Goal: Task Accomplishment & Management: Manage account settings

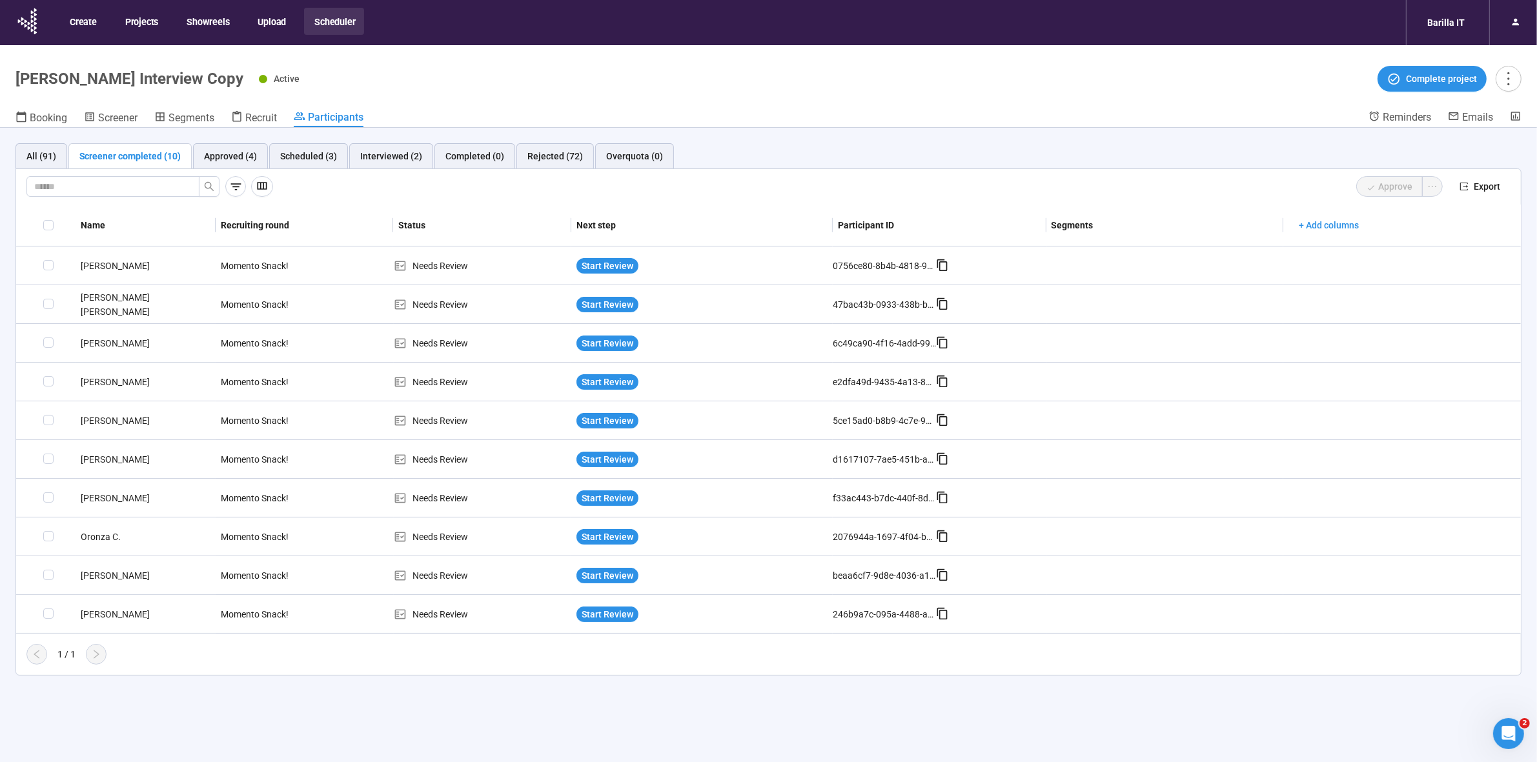
click at [0, 408] on div "All (91) Screener completed (10) Approved (4) Scheduled (3) Interviewed (2) Com…" at bounding box center [768, 410] width 1537 height 564
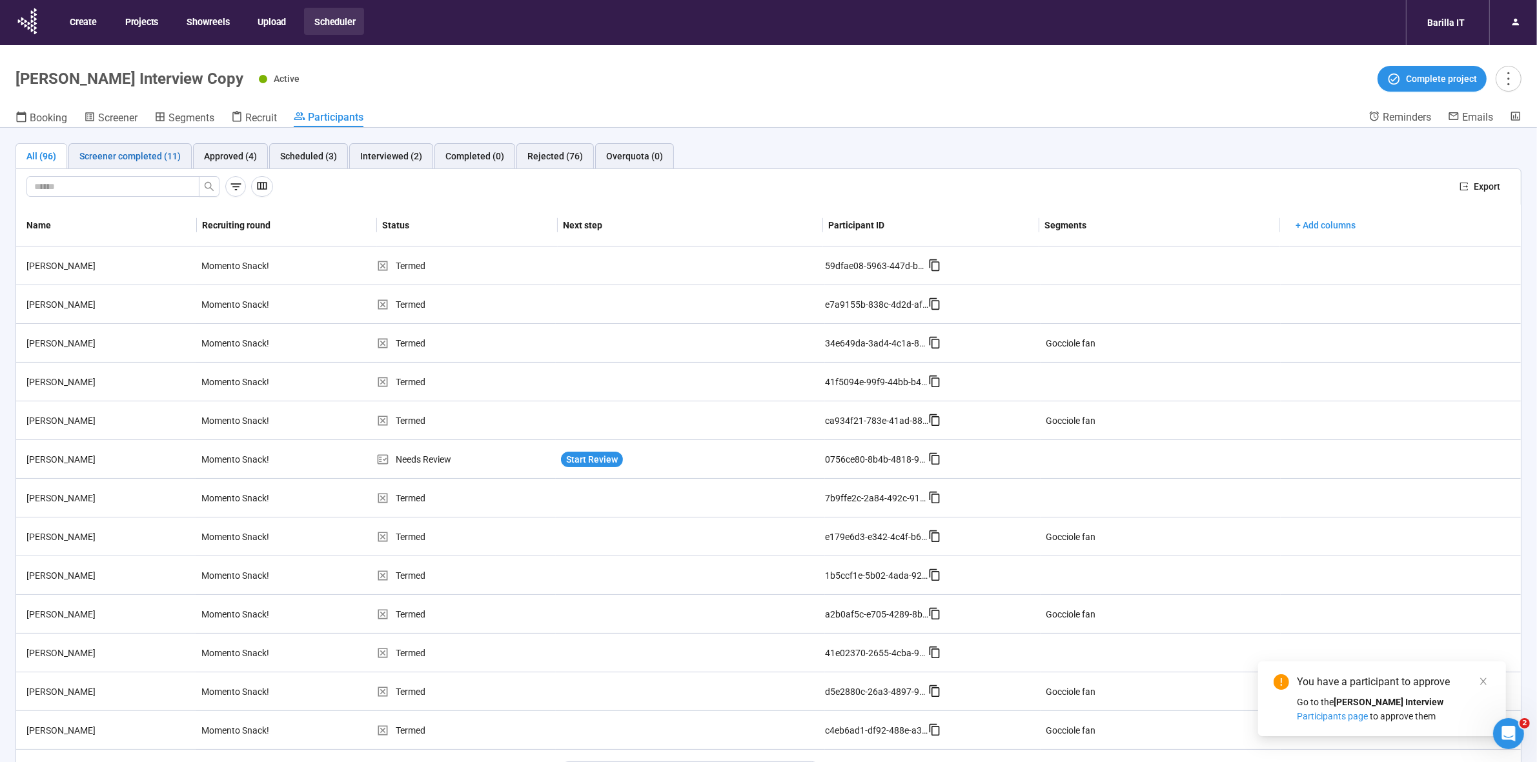
click at [113, 160] on div "Screener completed (11)" at bounding box center [129, 156] width 101 height 14
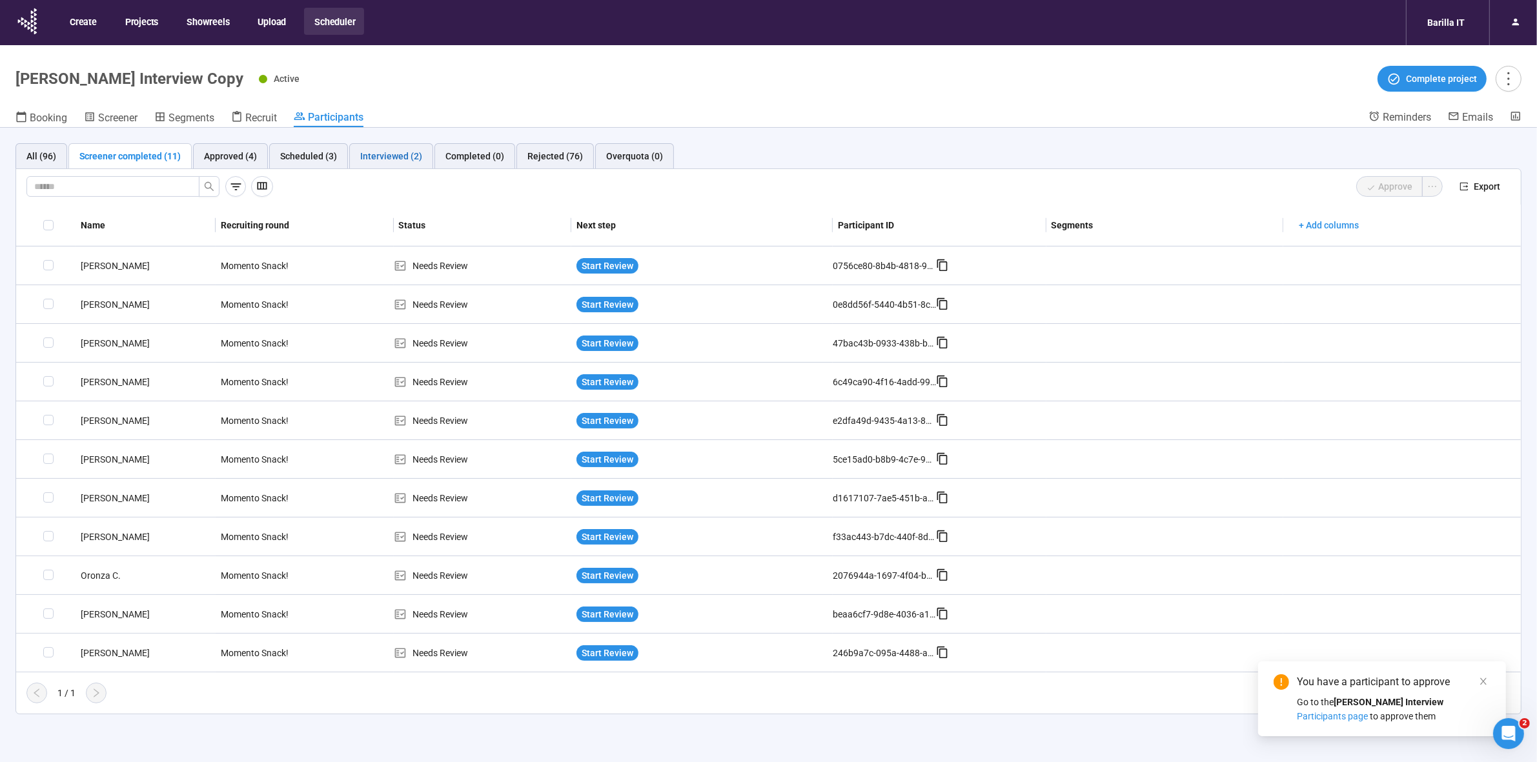
click at [394, 160] on div "Interviewed (2)" at bounding box center [391, 156] width 62 height 14
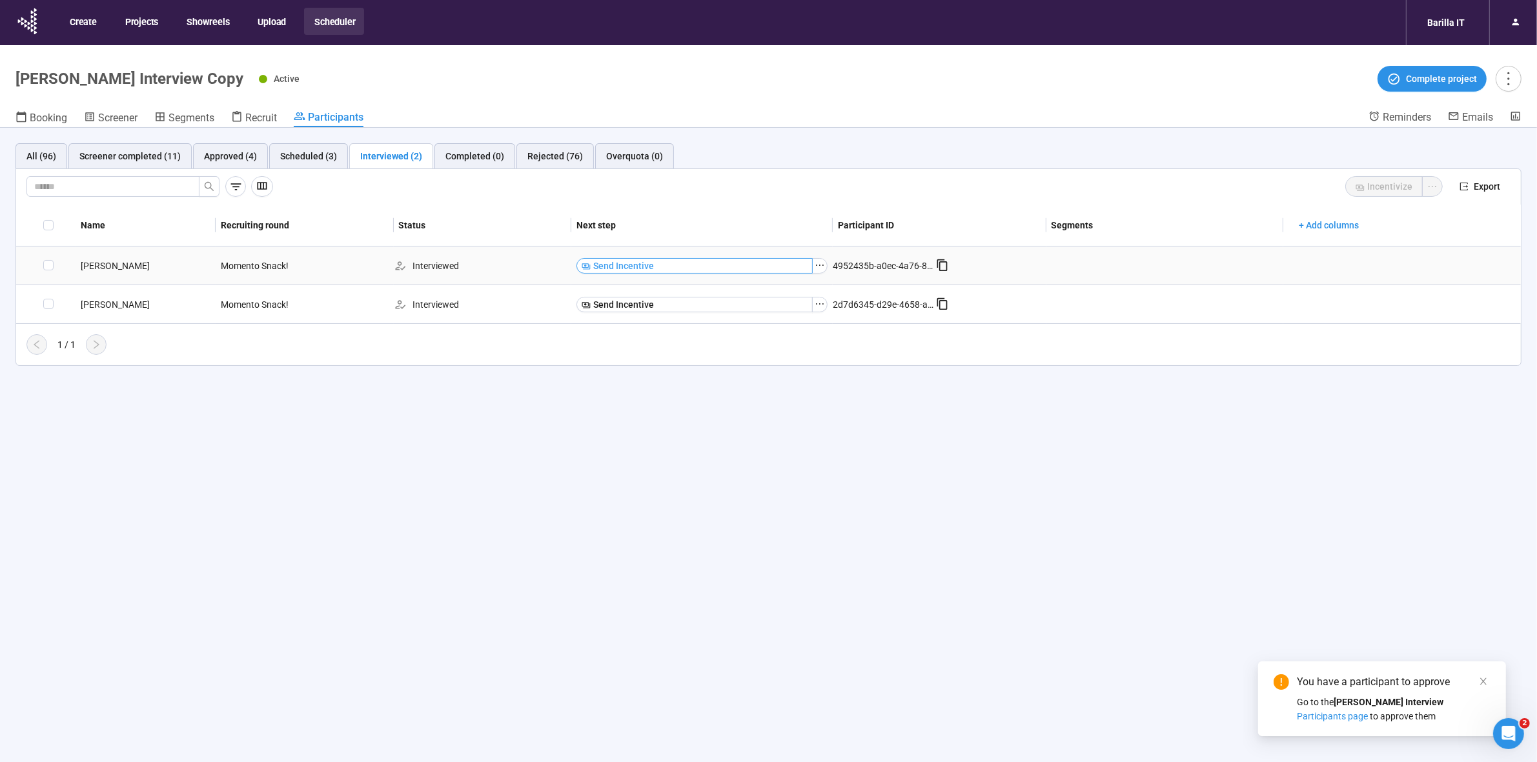
click at [728, 265] on button "Send Incentive" at bounding box center [694, 265] width 236 height 15
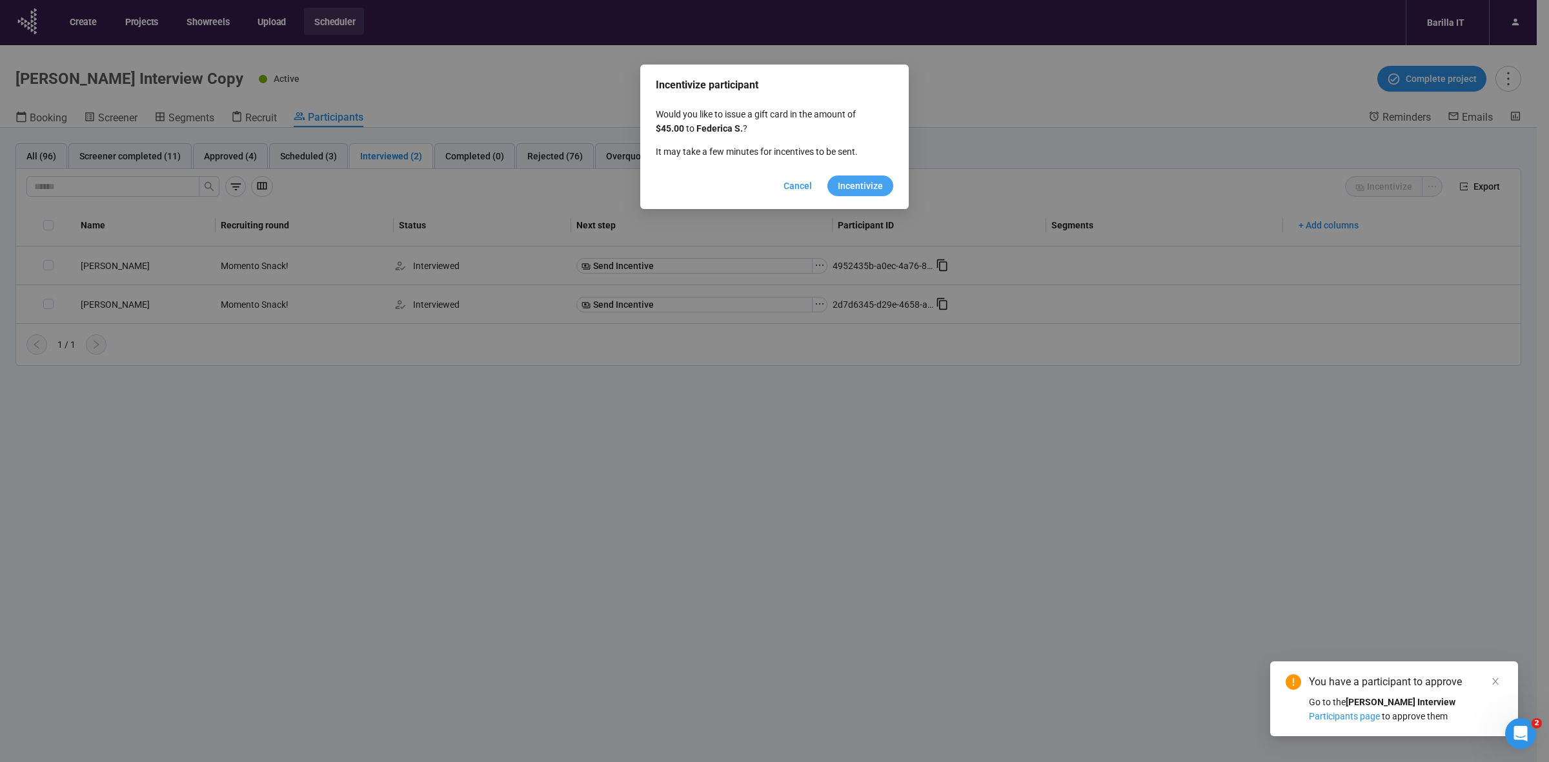
click at [878, 176] on button "Incentivize" at bounding box center [861, 186] width 66 height 21
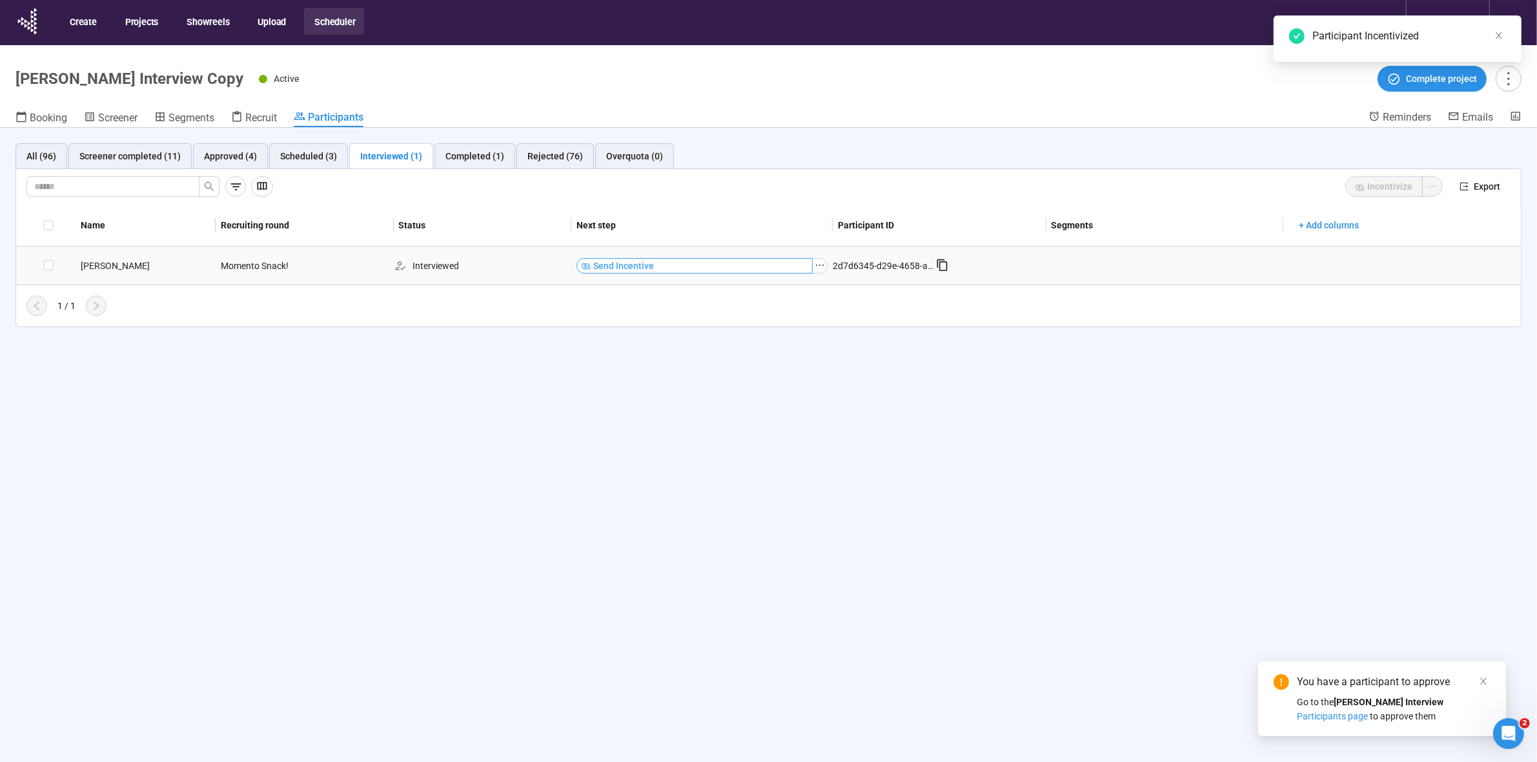
click at [653, 259] on button "Send Incentive" at bounding box center [694, 265] width 236 height 15
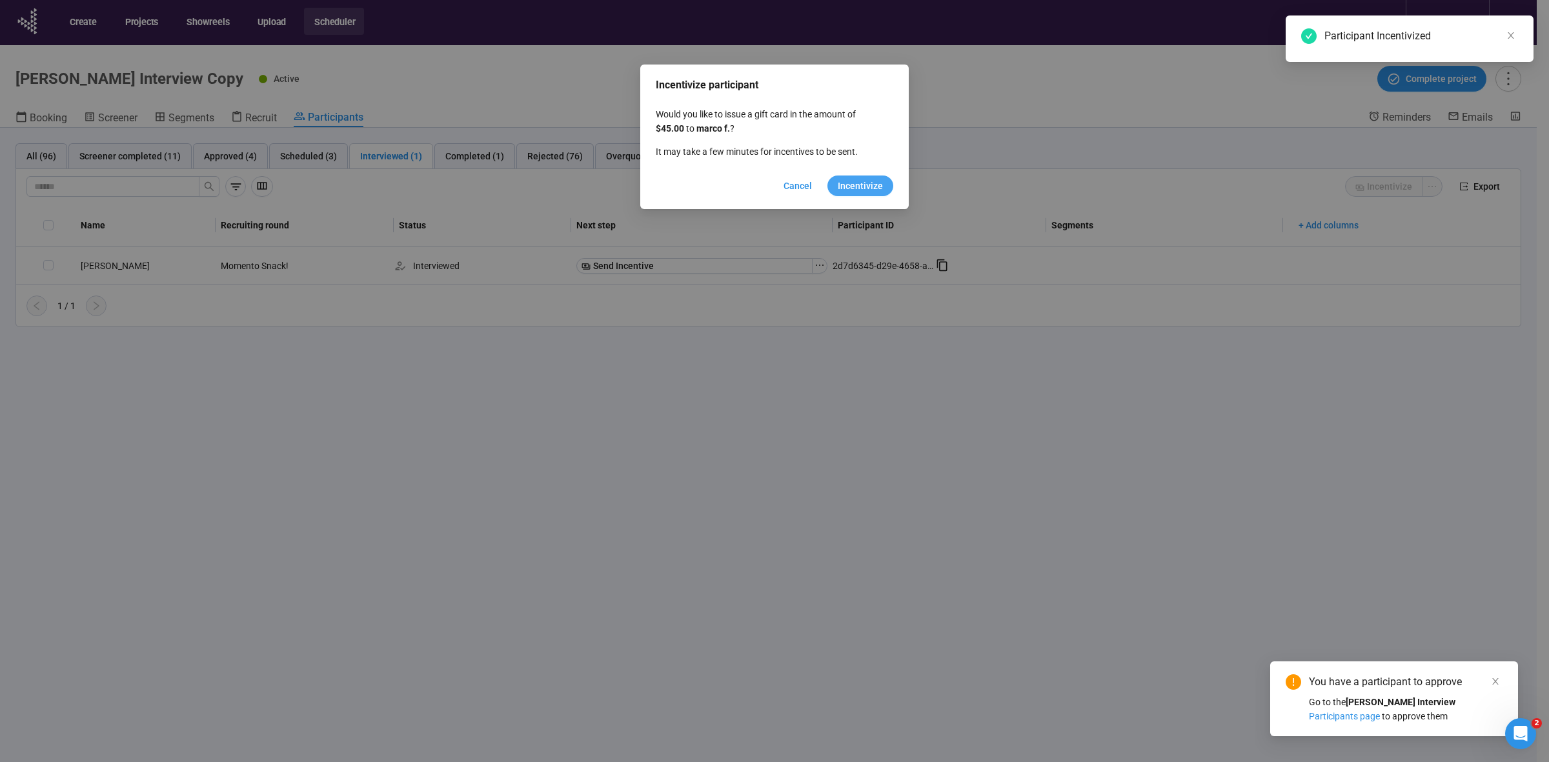
click at [841, 192] on span "Incentivize" at bounding box center [860, 186] width 45 height 14
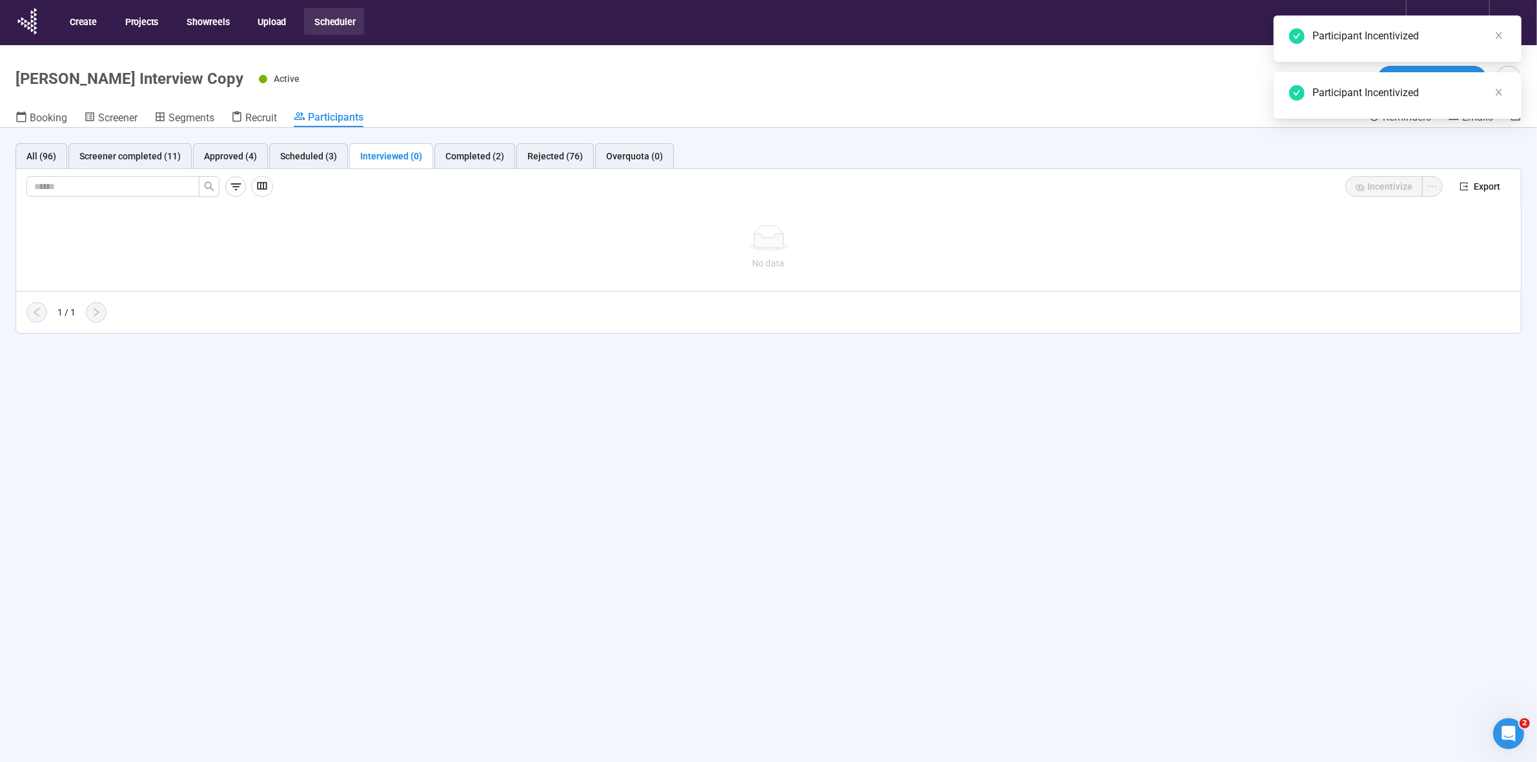
click at [782, 376] on div "All (96) Screener completed (11) Approved (4) Scheduled (3) Interviewed (0) Com…" at bounding box center [768, 468] width 1537 height 680
click at [137, 155] on div "Screener completed (11)" at bounding box center [129, 156] width 101 height 14
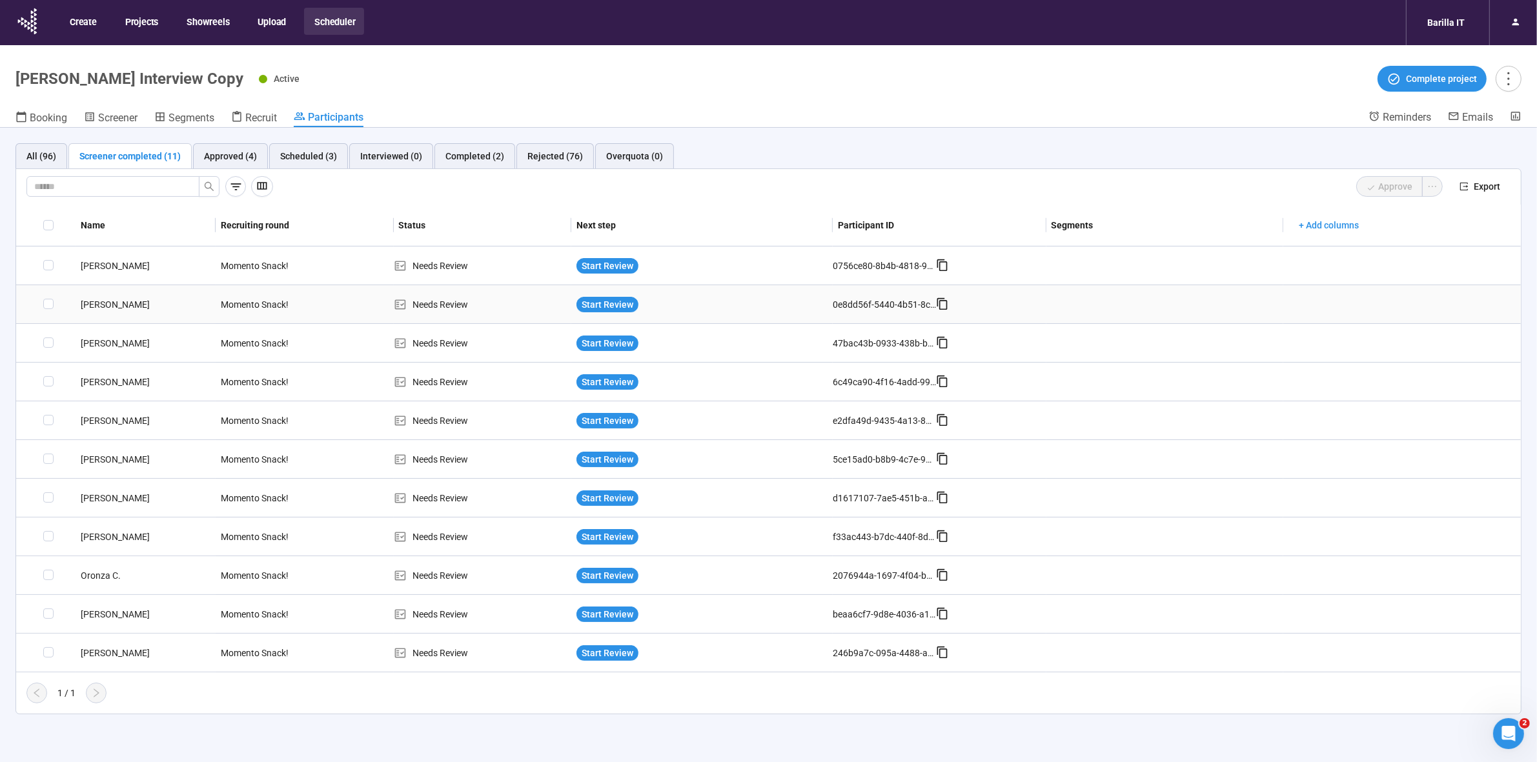
click at [105, 301] on div "[PERSON_NAME]" at bounding box center [146, 305] width 140 height 14
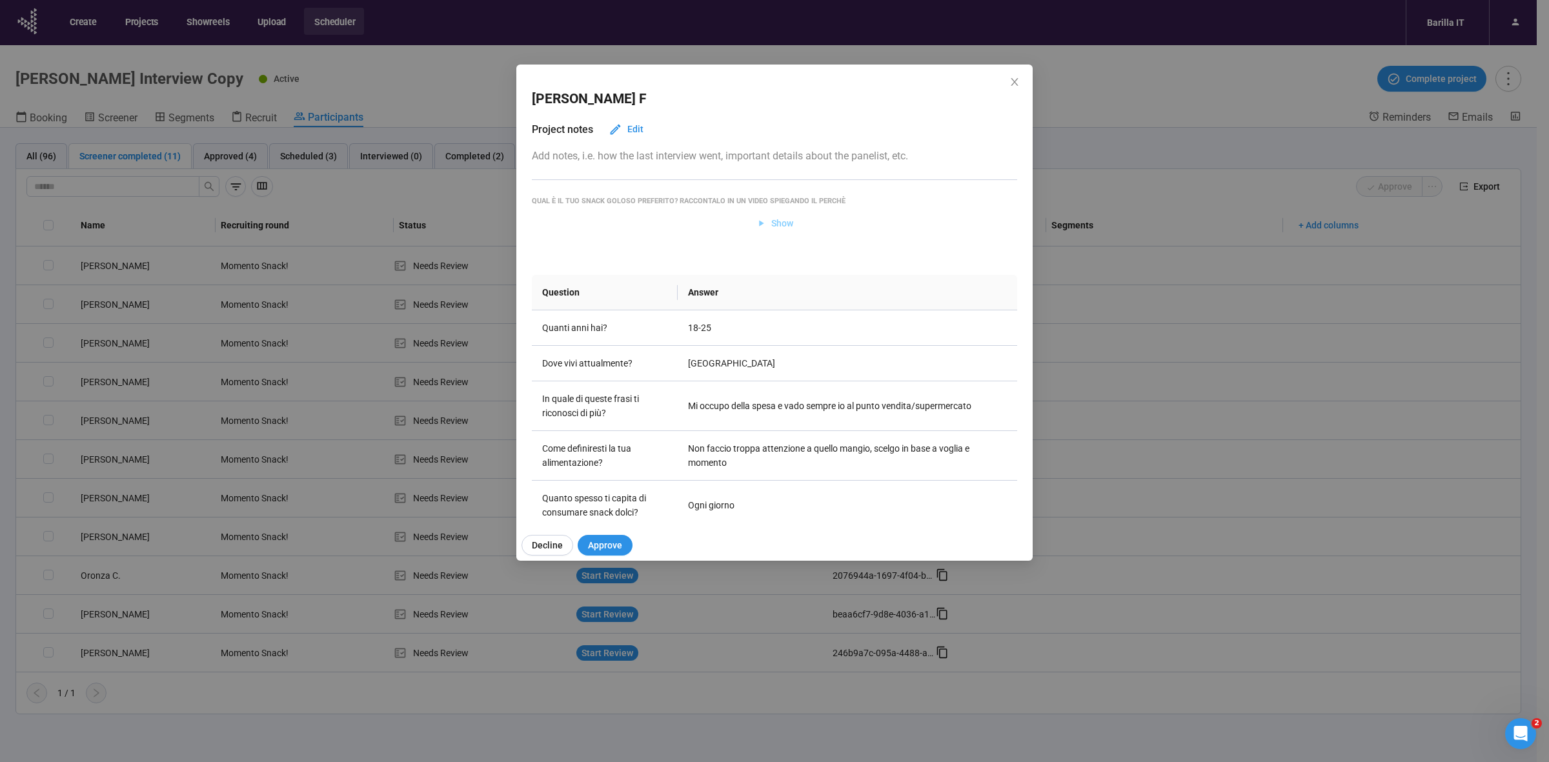
click at [771, 223] on span "Show" at bounding box center [782, 223] width 22 height 14
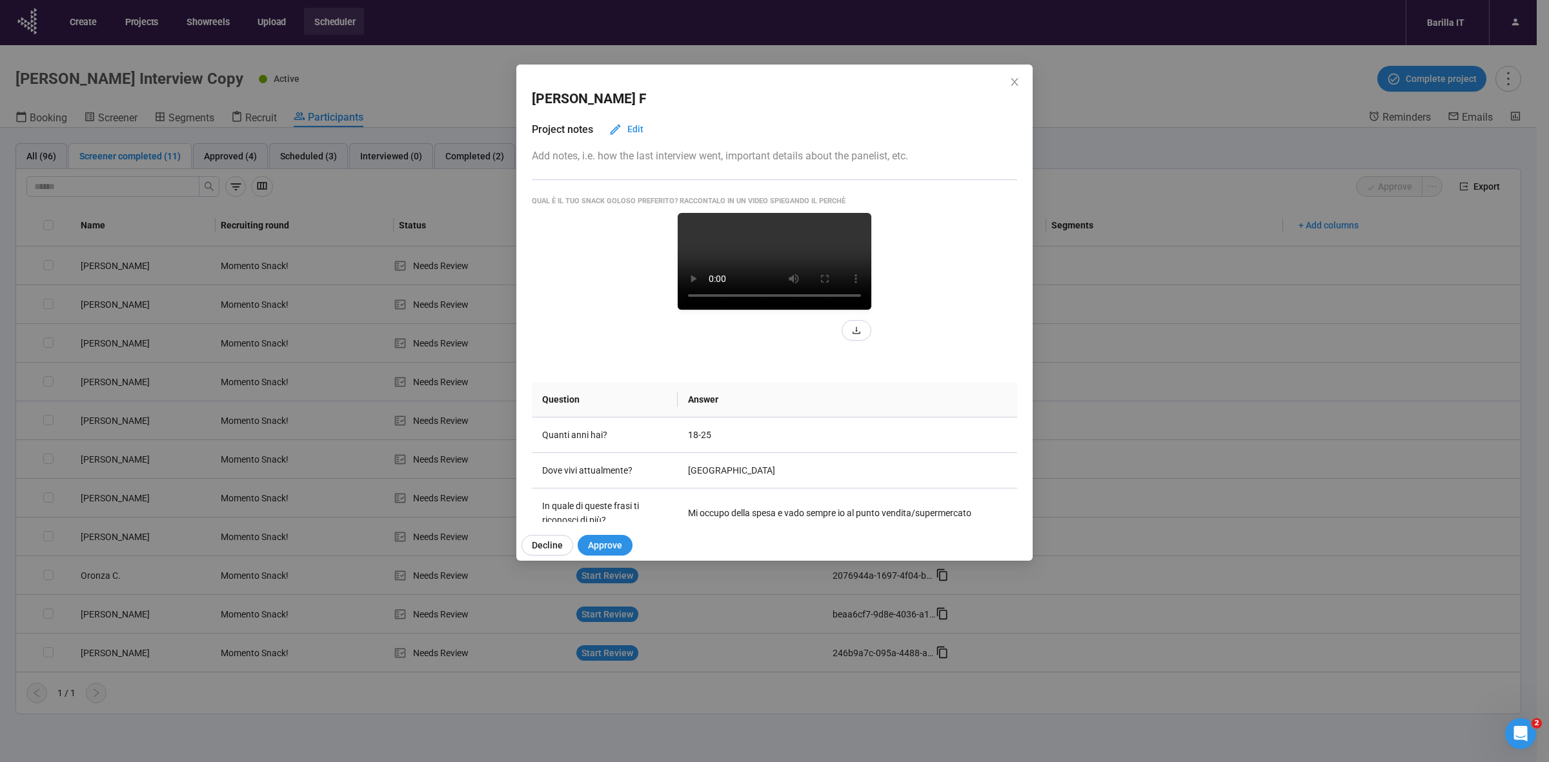
click at [775, 301] on video at bounding box center [775, 261] width 194 height 97
click at [786, 310] on video at bounding box center [775, 261] width 194 height 97
click at [747, 310] on video at bounding box center [775, 261] width 194 height 97
click at [691, 303] on video at bounding box center [775, 261] width 194 height 97
click at [678, 310] on video at bounding box center [775, 261] width 194 height 97
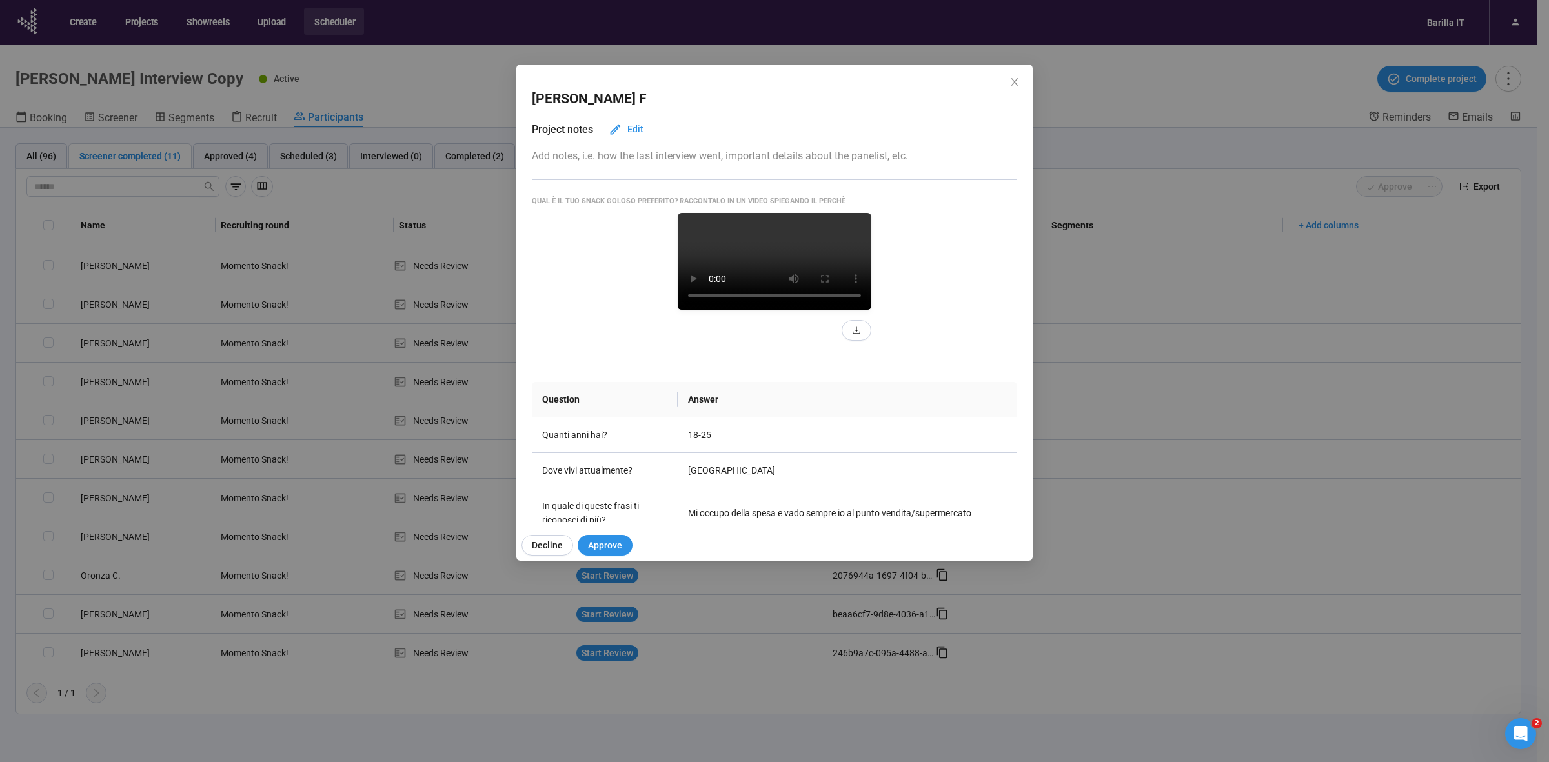
click at [0, 346] on div "Maddalena F Project notes Edit Add notes, i.e. how the last interview went, imp…" at bounding box center [774, 381] width 1549 height 762
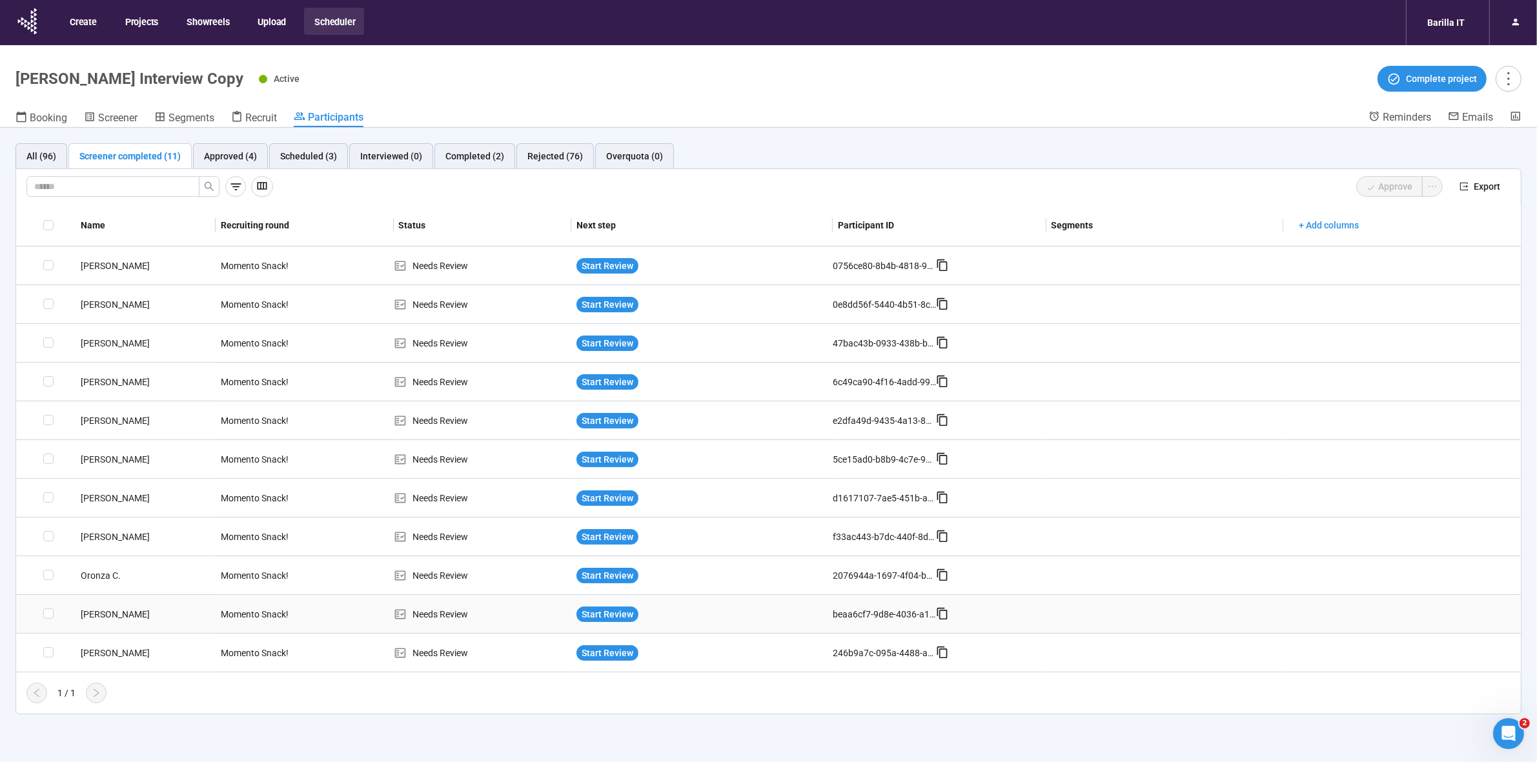
click at [98, 613] on div "[PERSON_NAME]" at bounding box center [146, 614] width 140 height 14
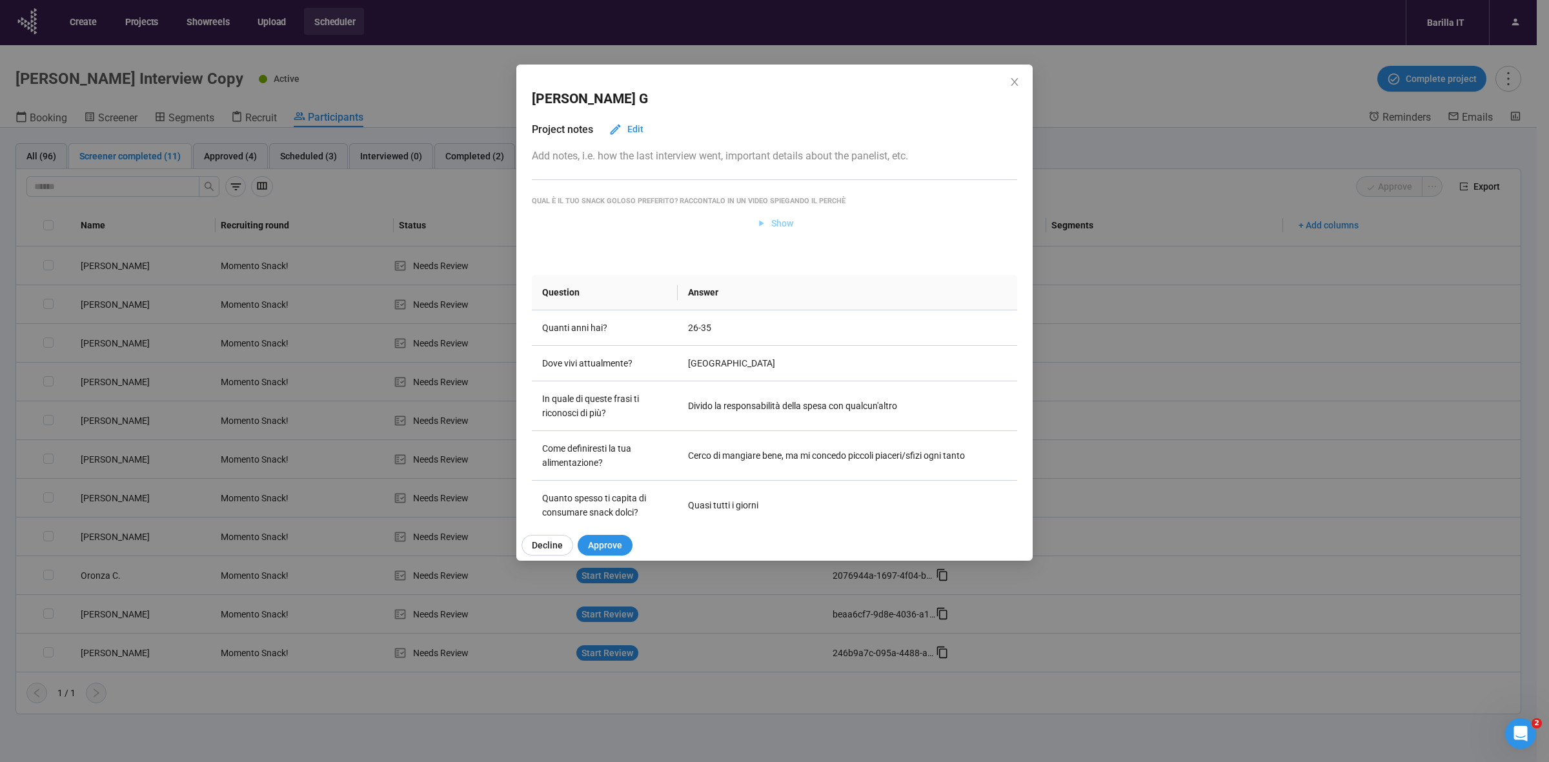
click at [771, 228] on span "Show" at bounding box center [782, 223] width 22 height 14
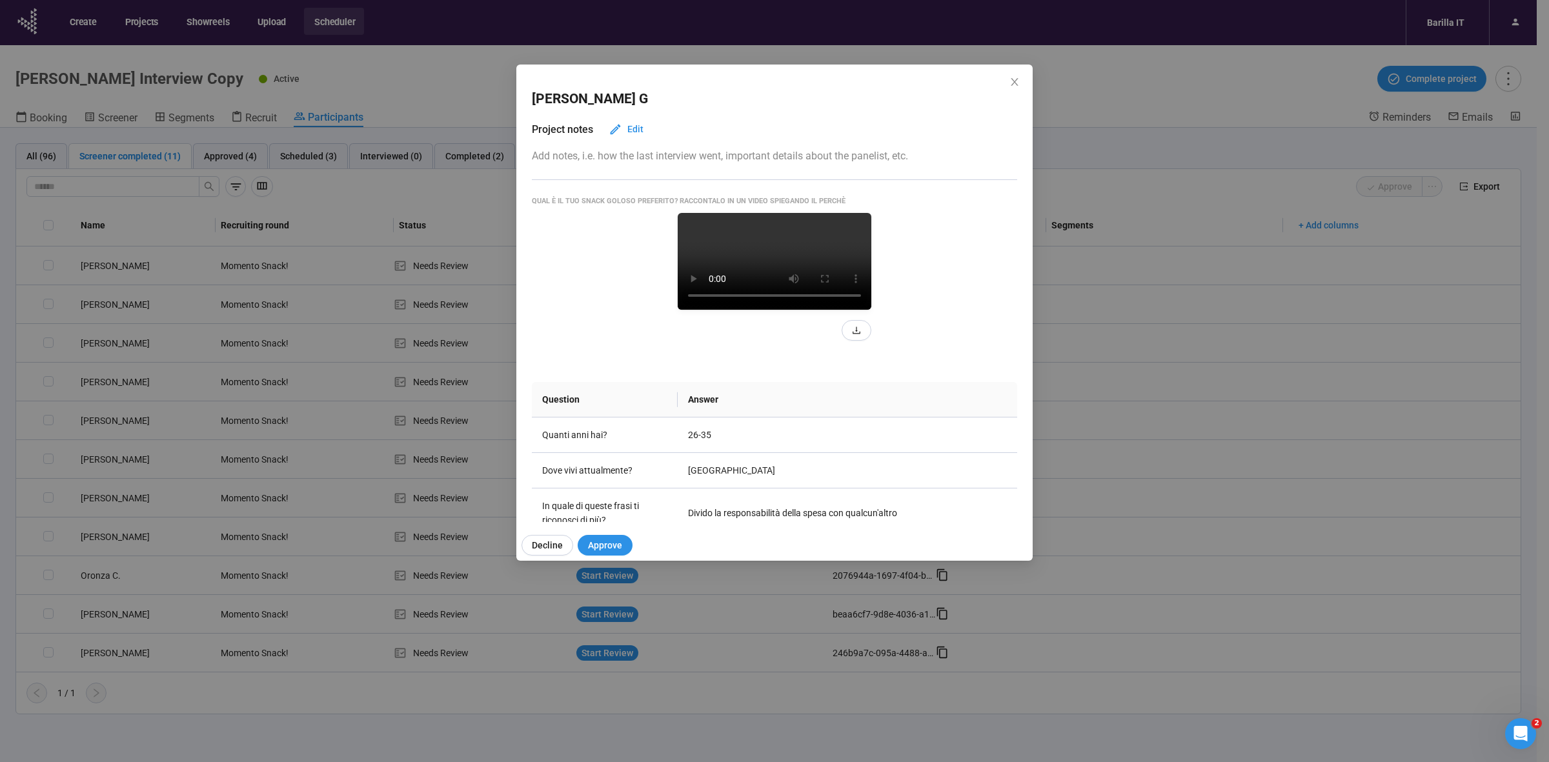
click at [0, 511] on div "Stefano G Project notes Edit Add notes, i.e. how the last interview went, impor…" at bounding box center [774, 381] width 1549 height 762
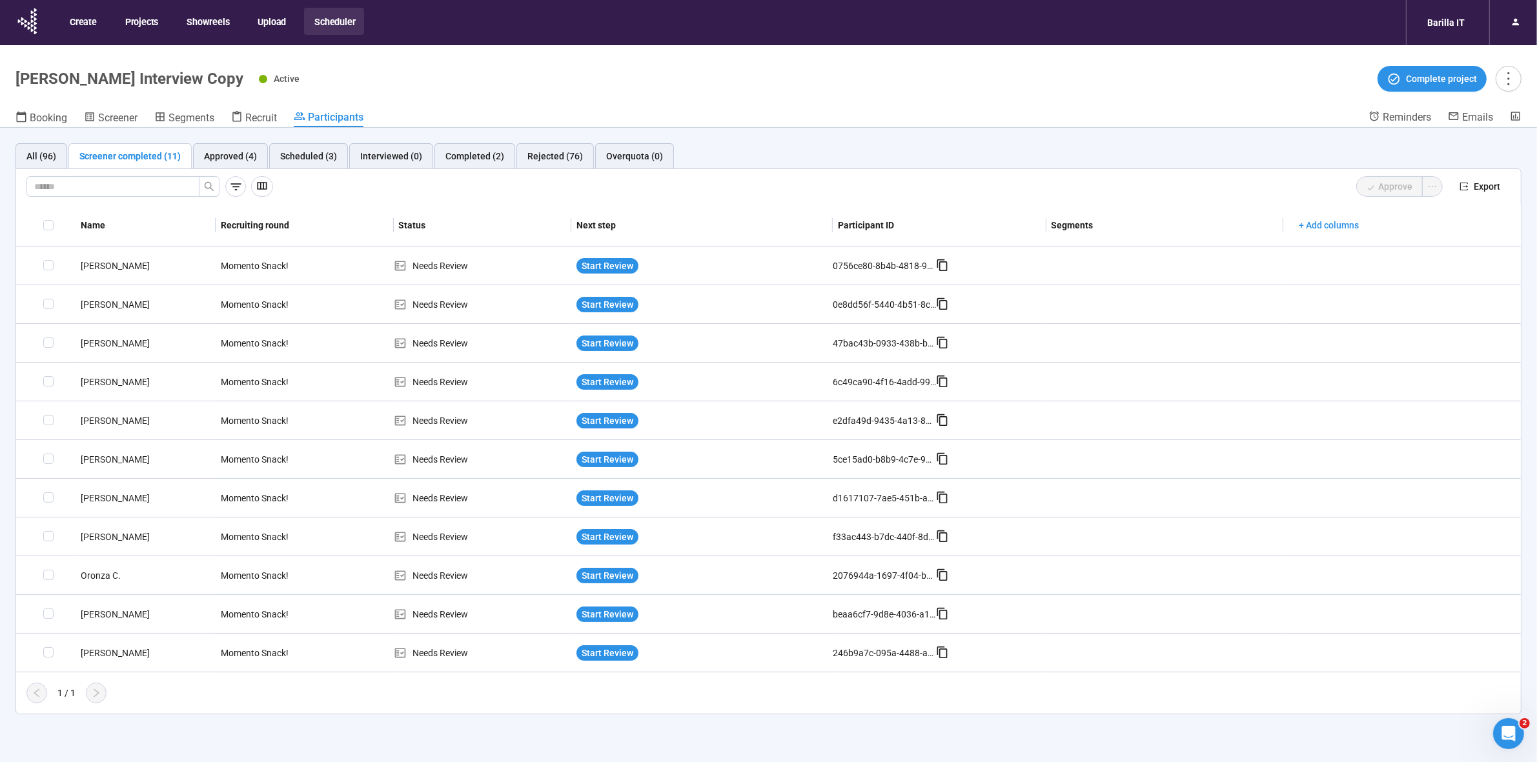
click at [806, 102] on header "Gocciole Snack Interview Copy Active Complete project Booking Screener Segments…" at bounding box center [768, 86] width 1537 height 83
click at [220, 160] on div "Approved (4)" at bounding box center [230, 156] width 53 height 14
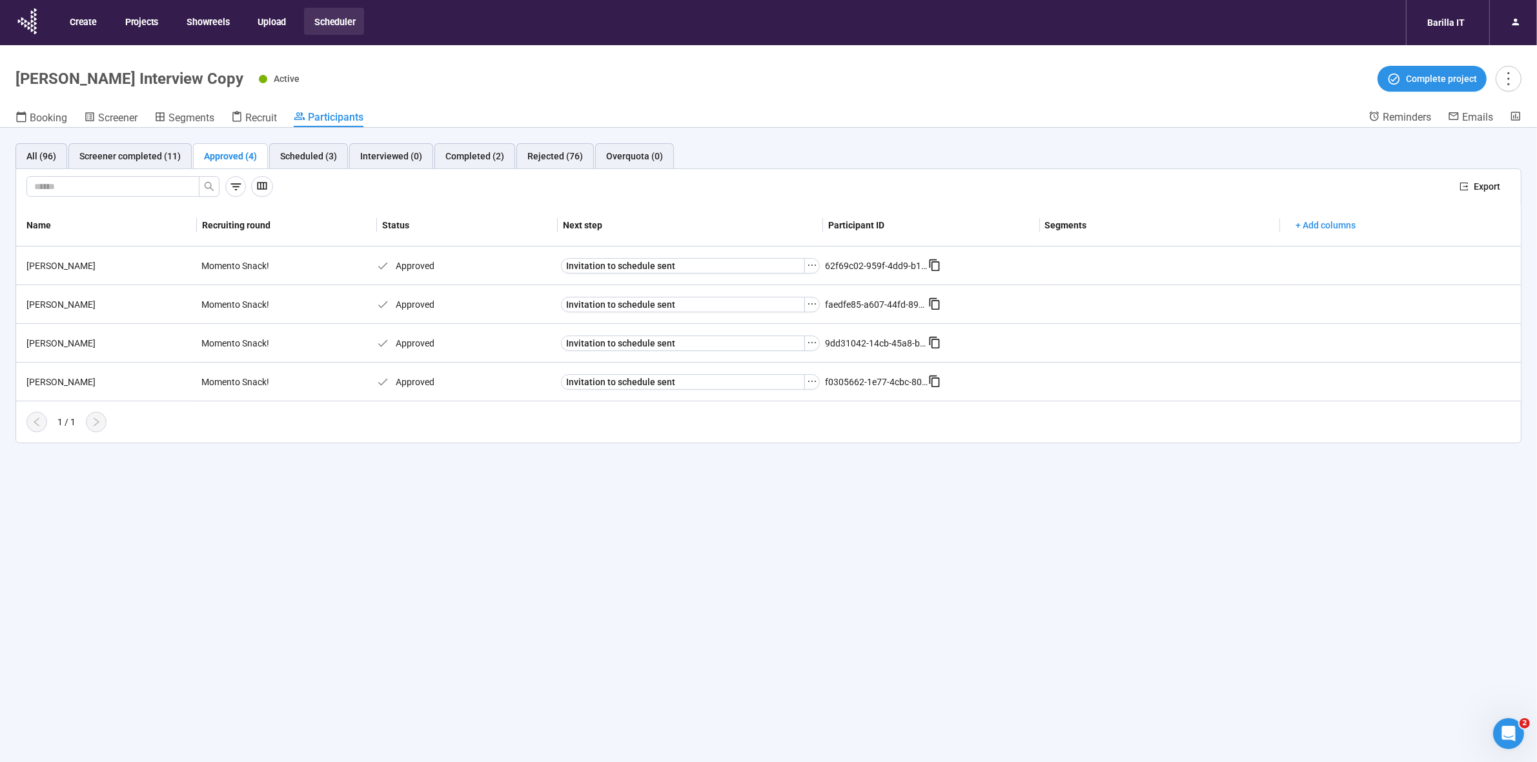
click at [199, 552] on div "All (96) Screener completed (11) Approved (4) Scheduled (3) Interviewed (0) Com…" at bounding box center [768, 468] width 1537 height 680
click at [204, 518] on div "All (96) Screener completed (11) Approved (4) Scheduled (3) Interviewed (0) Com…" at bounding box center [768, 468] width 1537 height 680
click at [812, 265] on icon "ellipsis" at bounding box center [812, 265] width 10 height 10
click at [657, 511] on div "All (96) Screener completed (11) Approved (4) Scheduled (3) Interviewed (0) Com…" at bounding box center [768, 468] width 1537 height 680
click at [298, 163] on div "Scheduled (3)" at bounding box center [308, 156] width 57 height 14
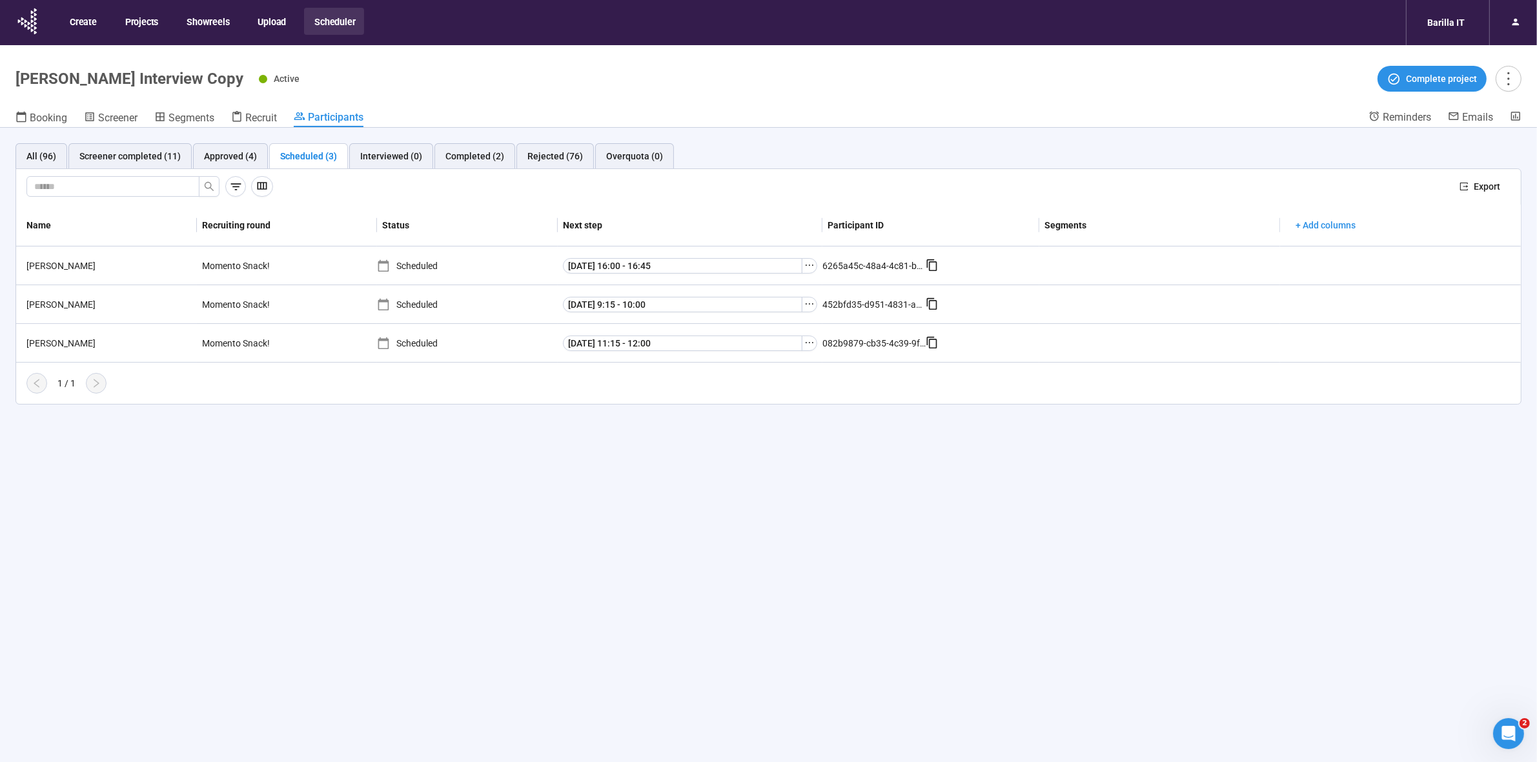
click at [1318, 551] on div "All (96) Screener completed (11) Approved (4) Scheduled (3) Interviewed (0) Com…" at bounding box center [768, 468] width 1537 height 680
click at [340, 611] on div "All (96) Screener completed (11) Approved (4) Scheduled (3) Interviewed (0) Com…" at bounding box center [768, 468] width 1537 height 680
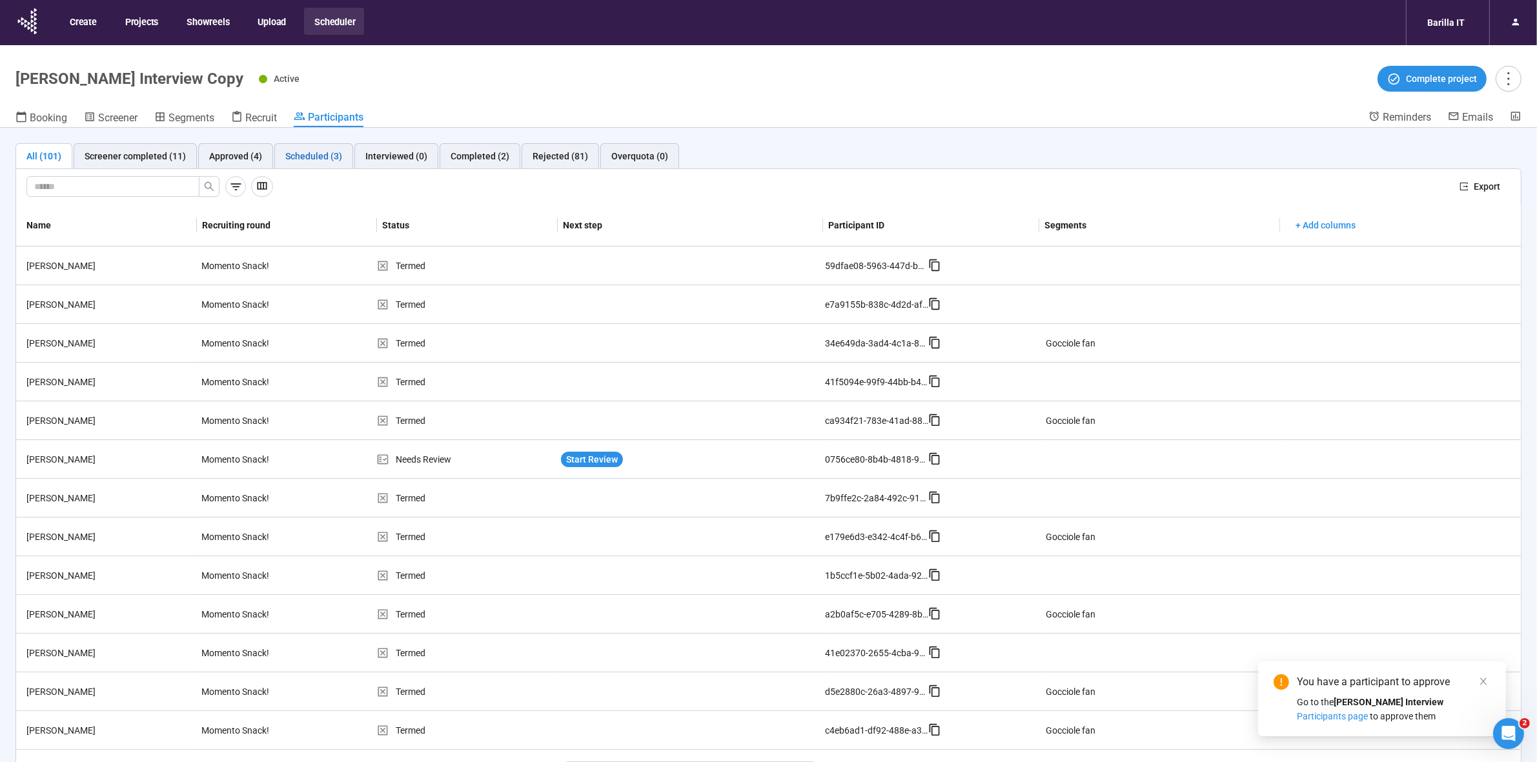
click at [301, 162] on div "Scheduled (3)" at bounding box center [313, 156] width 57 height 14
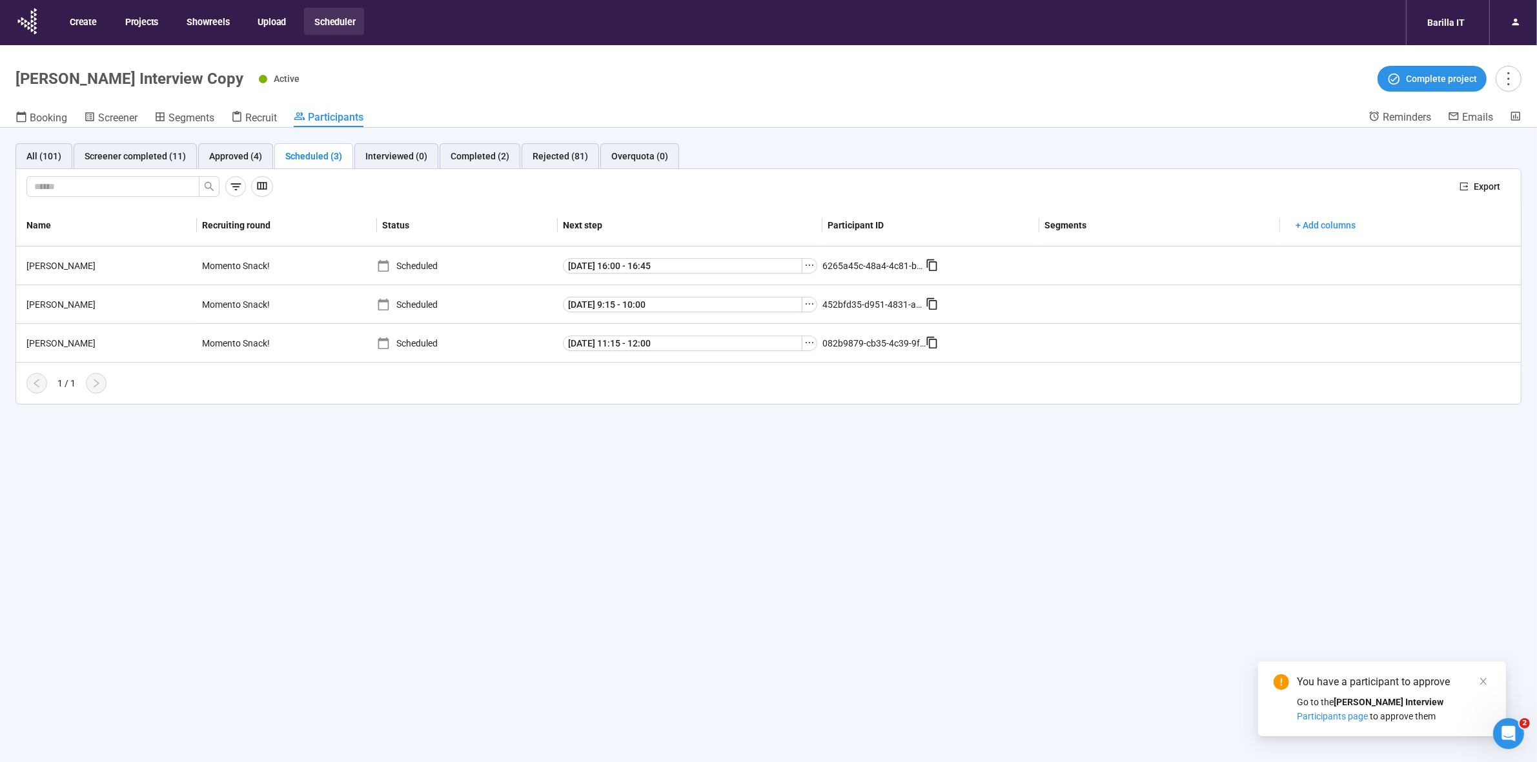
click at [345, 533] on div "All (101) Screener completed (11) Approved (4) Scheduled (3) Interviewed (0) Co…" at bounding box center [768, 468] width 1537 height 680
click at [449, 531] on div "All (101) Screener completed (11) Approved (4) Scheduled (3) Interviewed (0) Co…" at bounding box center [768, 468] width 1537 height 680
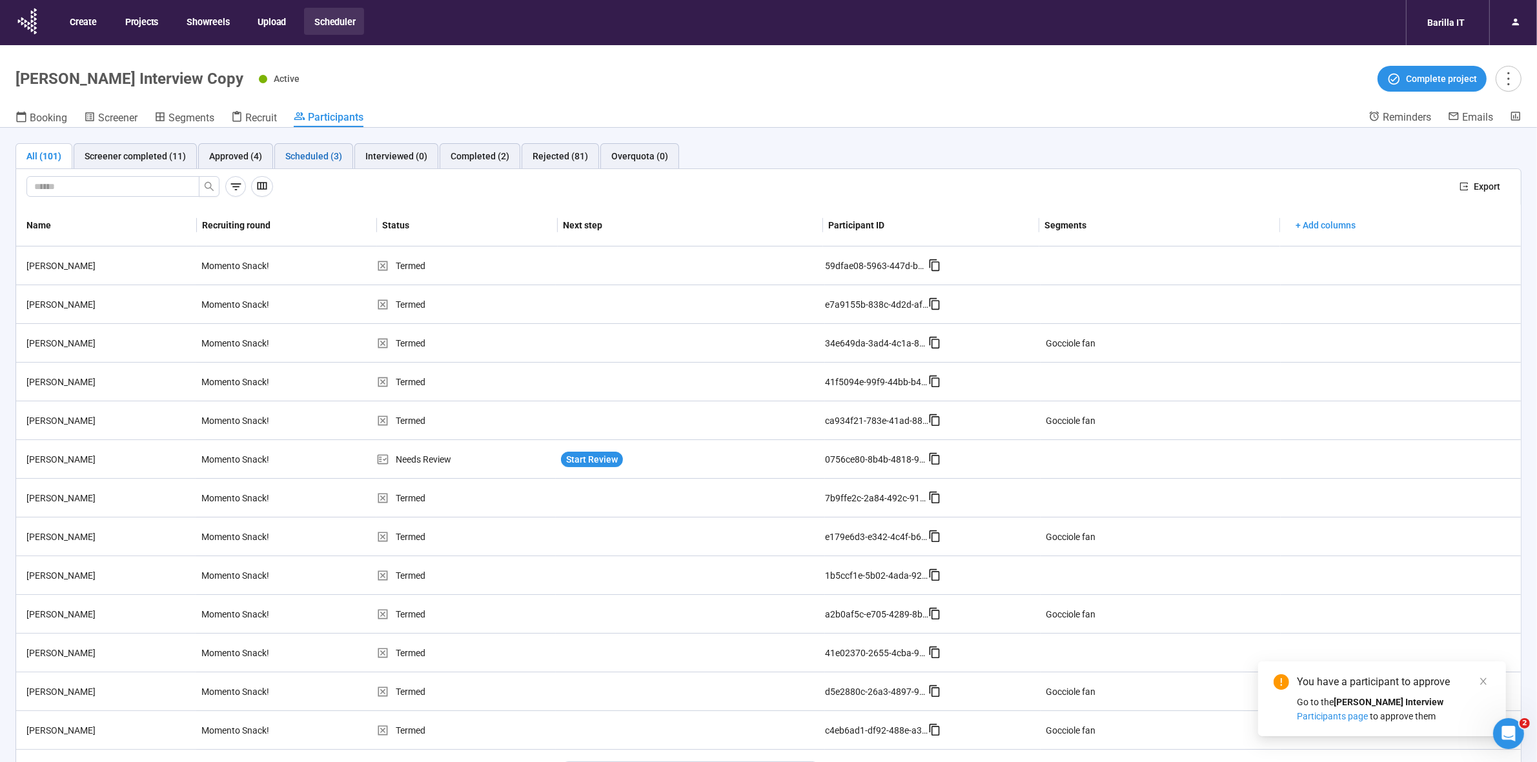
click at [302, 159] on div "Scheduled (3)" at bounding box center [313, 156] width 57 height 14
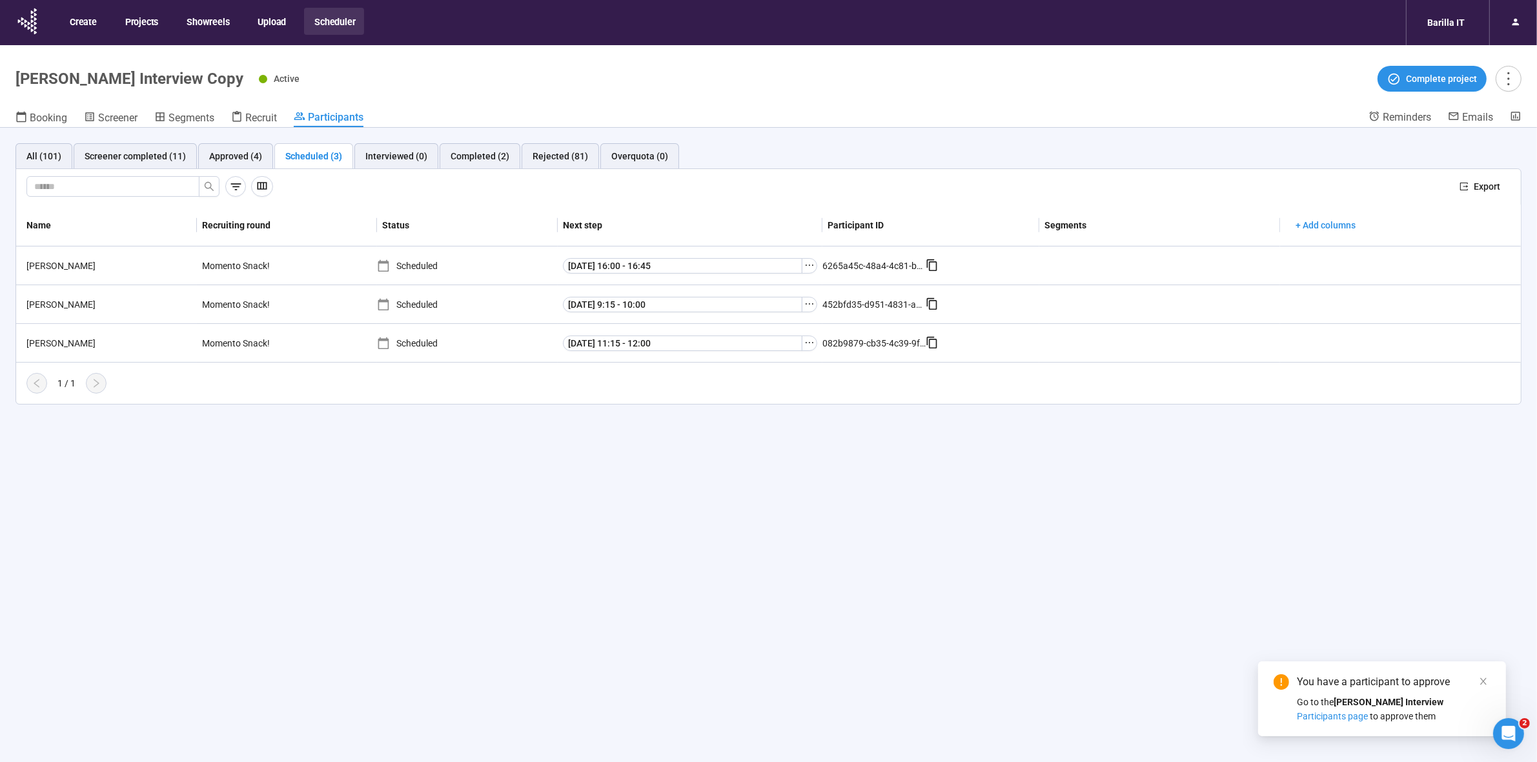
click at [447, 609] on div "All (101) Screener completed (11) Approved (4) Scheduled (3) Interviewed (0) Co…" at bounding box center [768, 468] width 1537 height 680
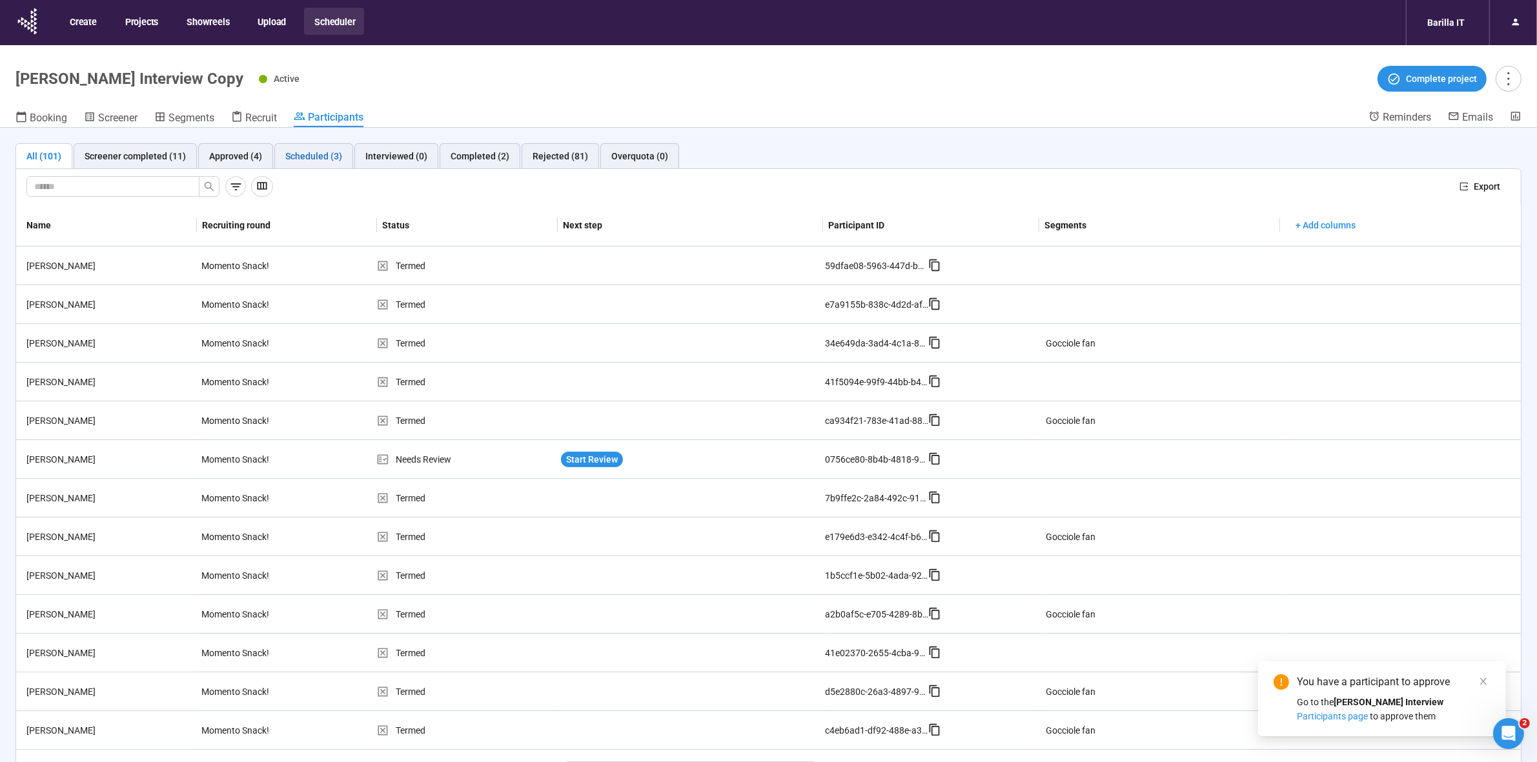
drag, startPoint x: 305, startPoint y: 157, endPoint x: 305, endPoint y: 166, distance: 9.0
click at [305, 157] on div "Scheduled (3)" at bounding box center [313, 156] width 57 height 14
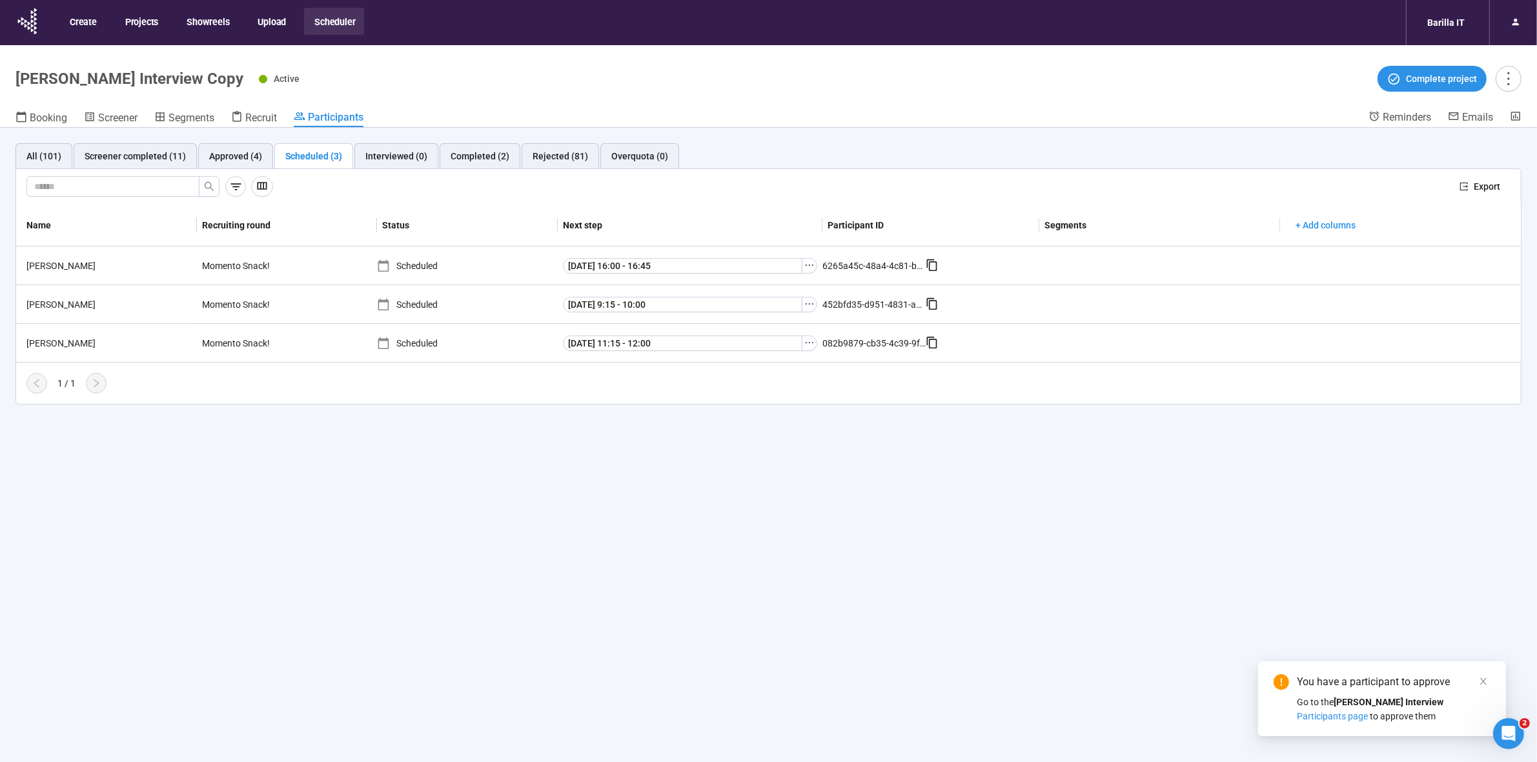
click at [412, 594] on div "All (101) Screener completed (11) Approved (4) Scheduled (3) Interviewed (0) Co…" at bounding box center [768, 468] width 1537 height 680
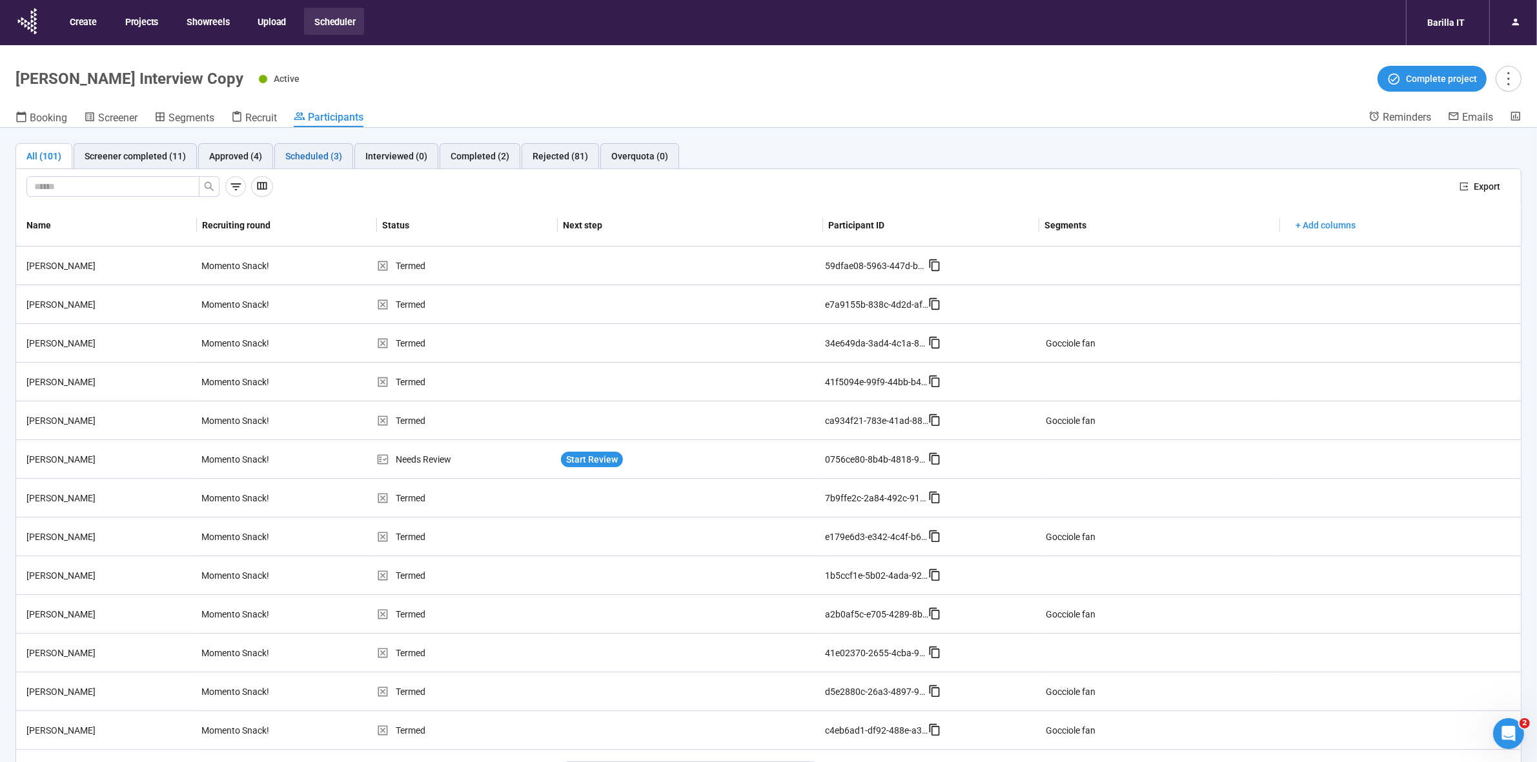
click at [300, 159] on div "Scheduled (3)" at bounding box center [313, 156] width 57 height 14
click at [402, 152] on div "Interviewed (1)" at bounding box center [396, 156] width 62 height 14
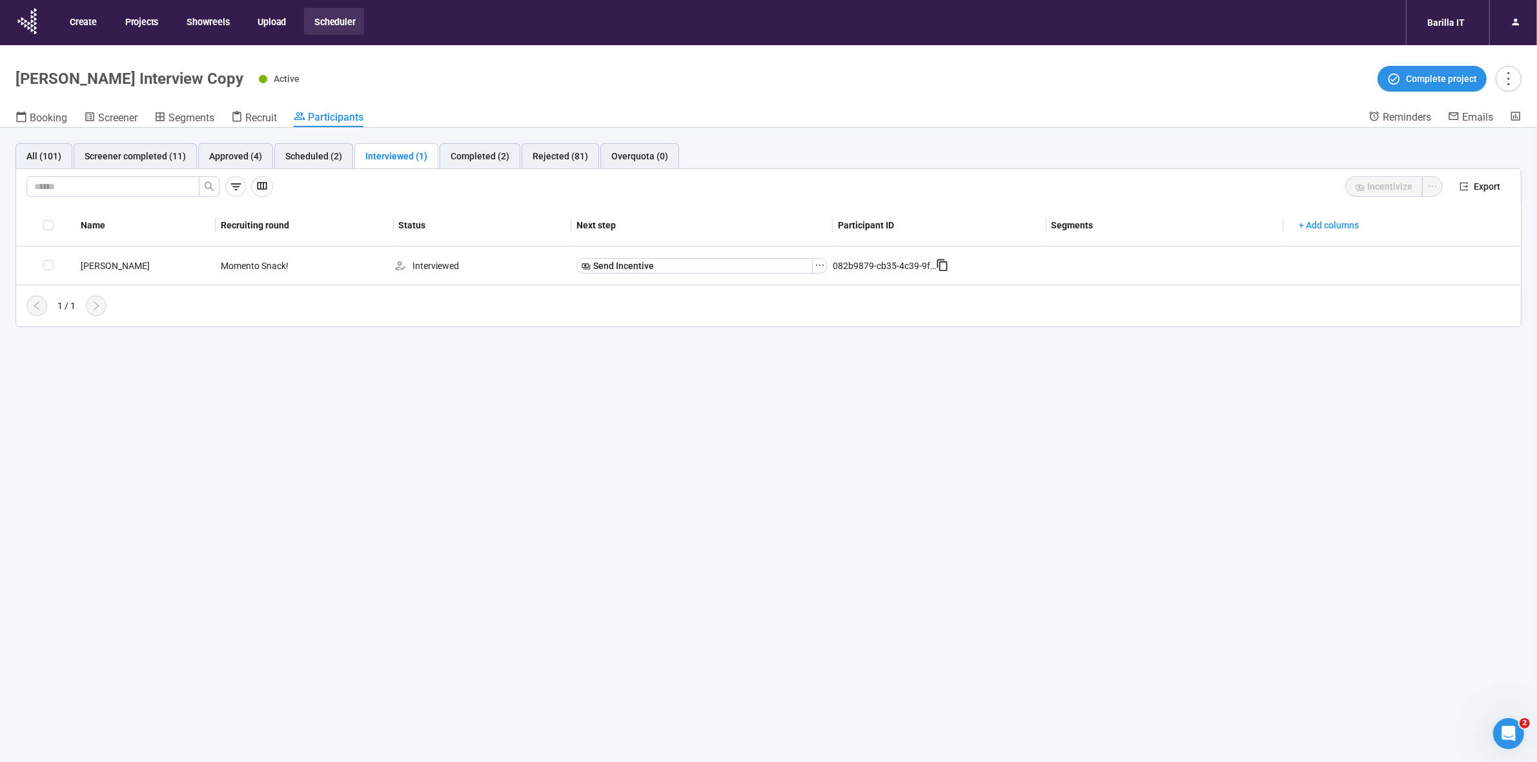
click at [597, 387] on div "All (101) Screener completed (11) Approved (4) Scheduled (2) Interviewed (1) Co…" at bounding box center [768, 468] width 1537 height 680
click at [139, 158] on div "Screener completed (11)" at bounding box center [135, 156] width 101 height 14
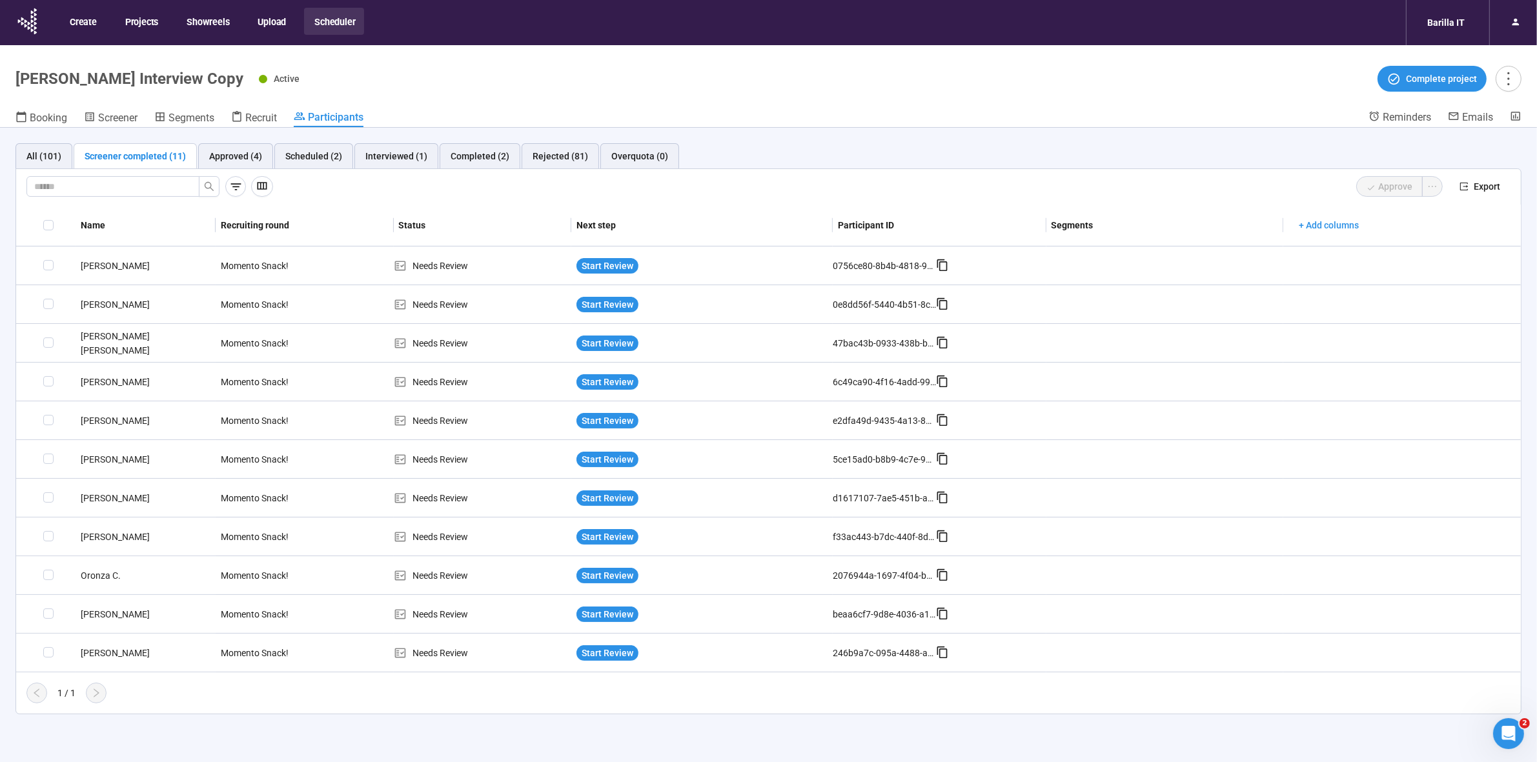
click at [0, 488] on div "All (101) Screener completed (11) Approved (4) Scheduled (2) Interviewed (1) Co…" at bounding box center [768, 429] width 1537 height 602
